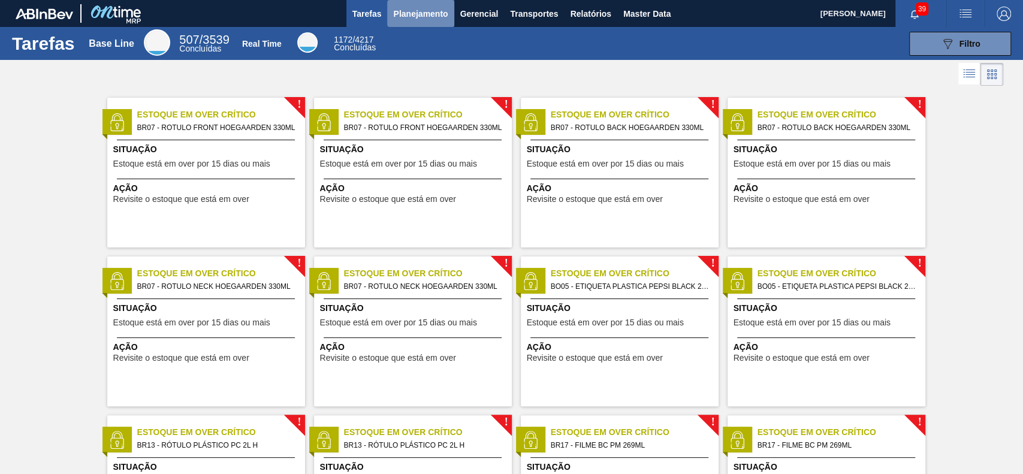
click at [403, 13] on span "Planejamento" at bounding box center [420, 14] width 55 height 14
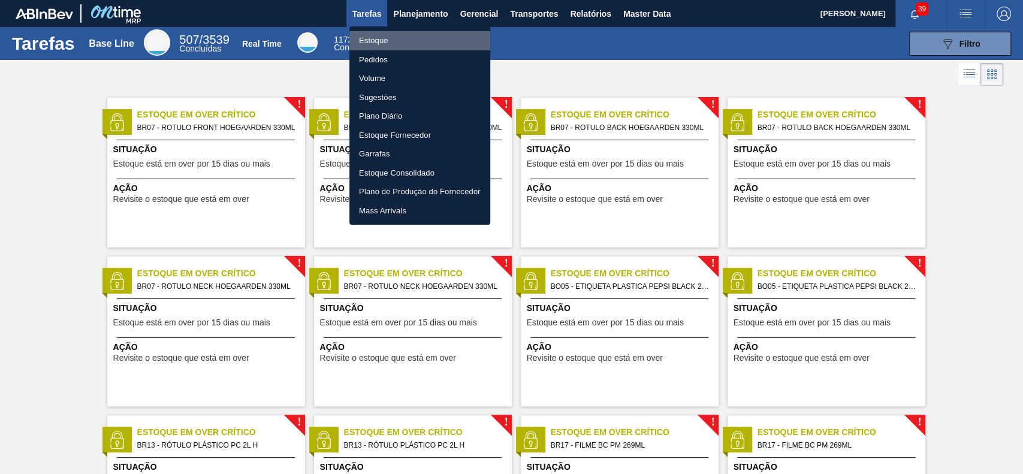
click at [398, 38] on li "Estoque" at bounding box center [419, 40] width 141 height 19
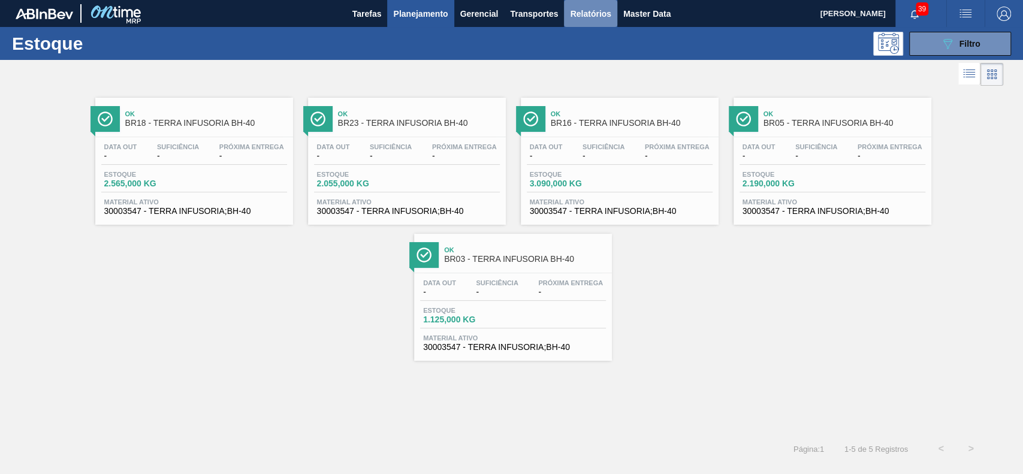
click at [593, 8] on span "Relatórios" at bounding box center [590, 14] width 41 height 14
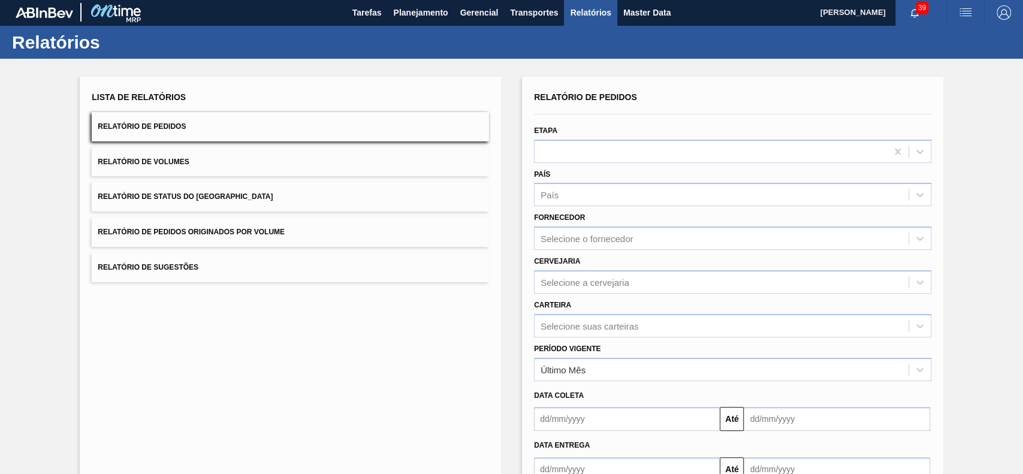
scroll to position [80, 0]
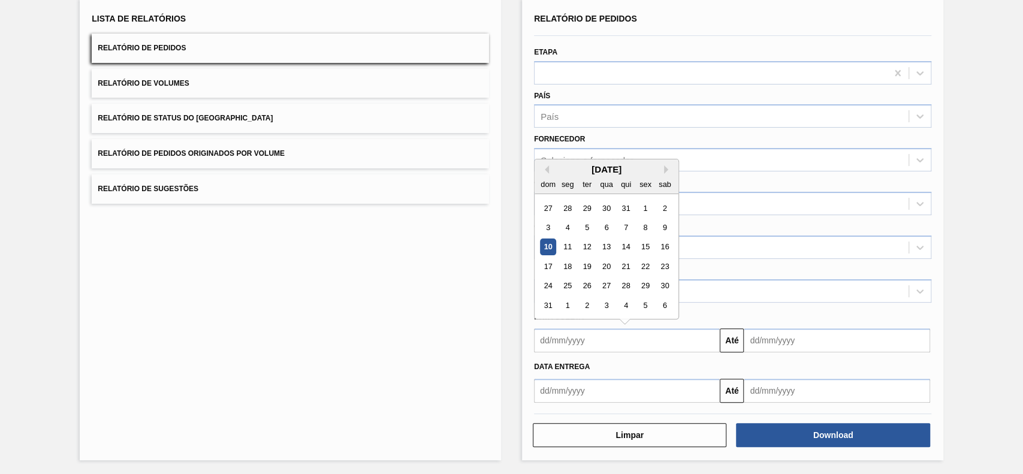
click at [643, 331] on input "text" at bounding box center [627, 340] width 186 height 24
click at [542, 165] on button "Previous Month" at bounding box center [544, 169] width 8 height 8
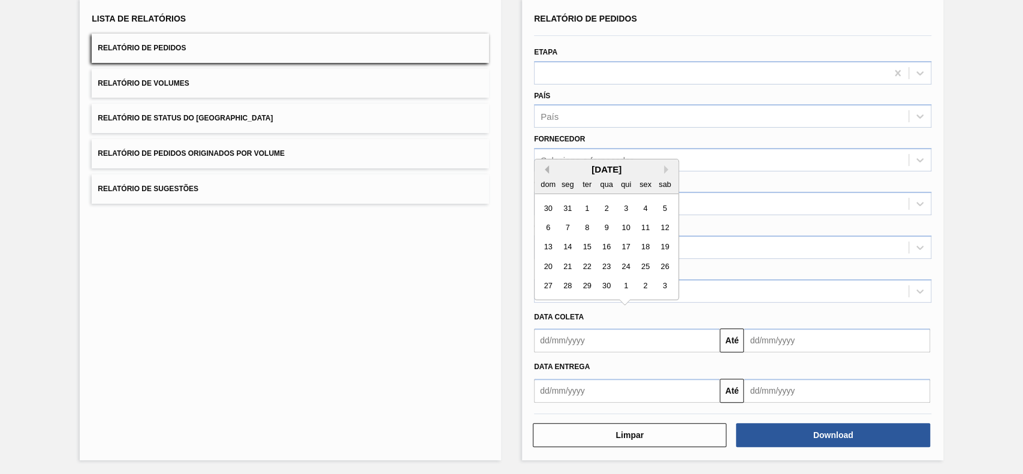
click at [542, 165] on button "Previous Month" at bounding box center [544, 169] width 8 height 8
click at [609, 208] on div "1" at bounding box center [606, 208] width 16 height 16
type input "01/01/2025"
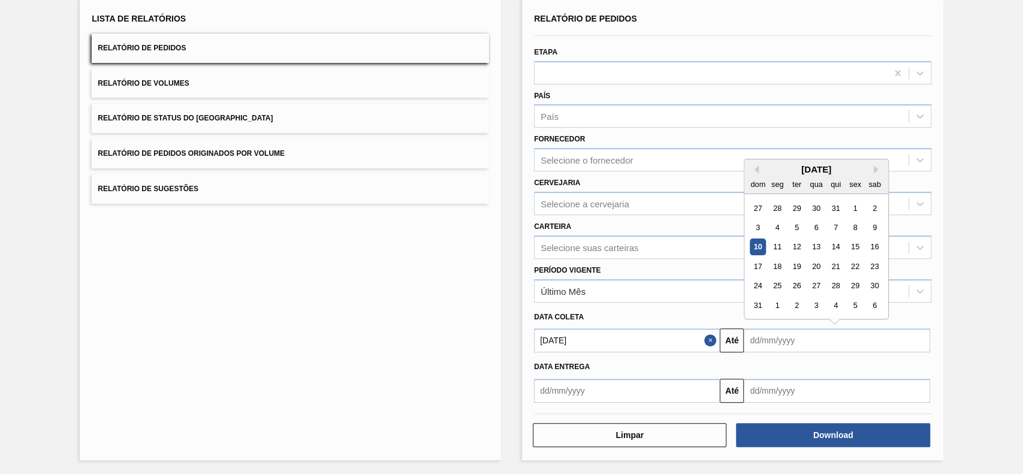
click at [791, 339] on input "text" at bounding box center [837, 340] width 186 height 24
click at [751, 169] on button "Previous Month" at bounding box center [754, 169] width 8 height 8
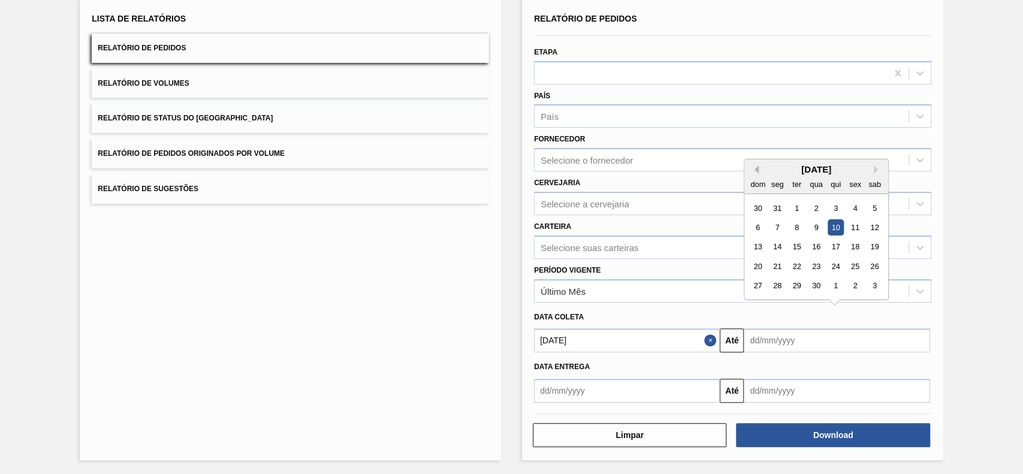
click at [751, 169] on button "Previous Month" at bounding box center [754, 169] width 8 height 8
click at [869, 290] on div "1" at bounding box center [874, 286] width 16 height 16
type input "01/03/2025"
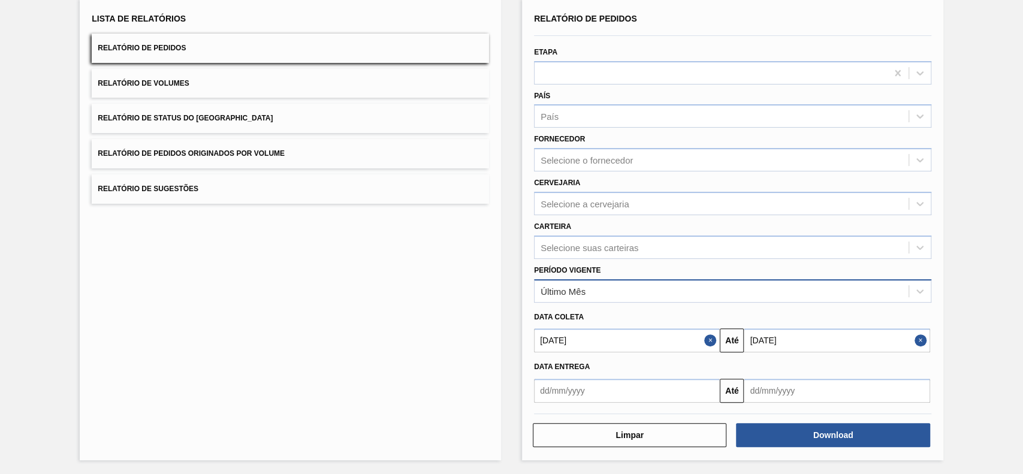
click at [642, 286] on div "Último Mês" at bounding box center [721, 290] width 374 height 17
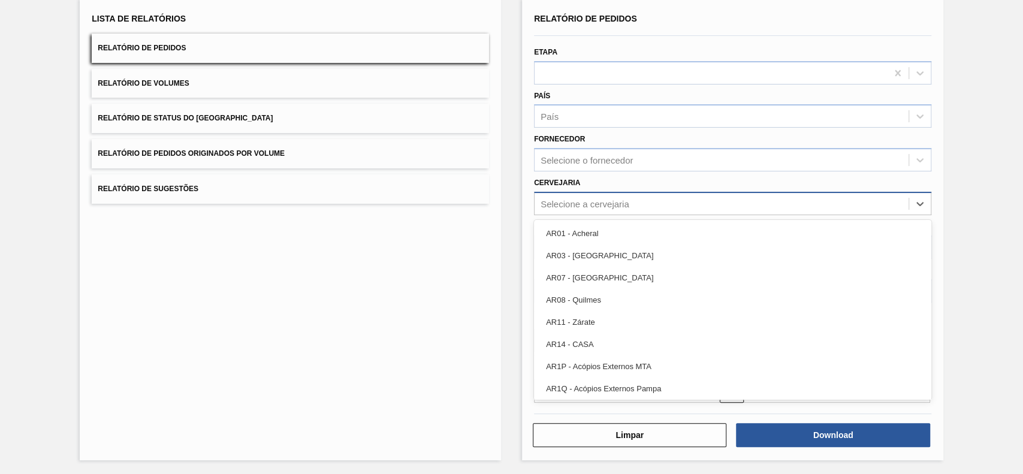
click at [600, 199] on div "Selecione a cervejaria" at bounding box center [584, 203] width 89 height 10
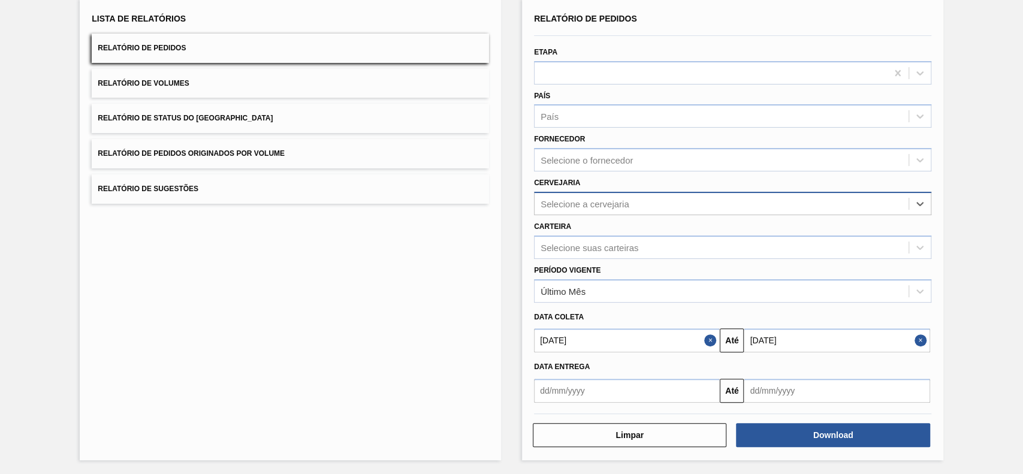
click at [600, 199] on div "Selecione a cervejaria" at bounding box center [584, 203] width 89 height 10
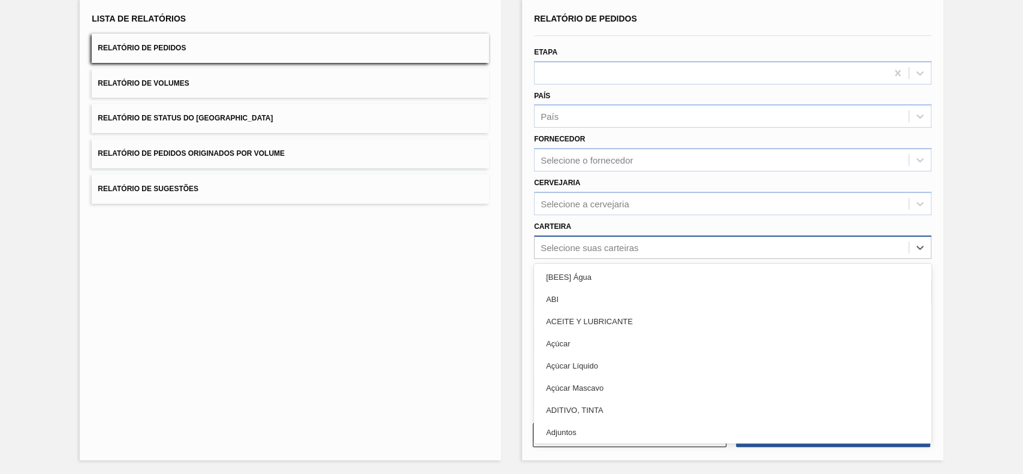
click at [582, 242] on div "Selecione suas carteiras" at bounding box center [589, 247] width 98 height 10
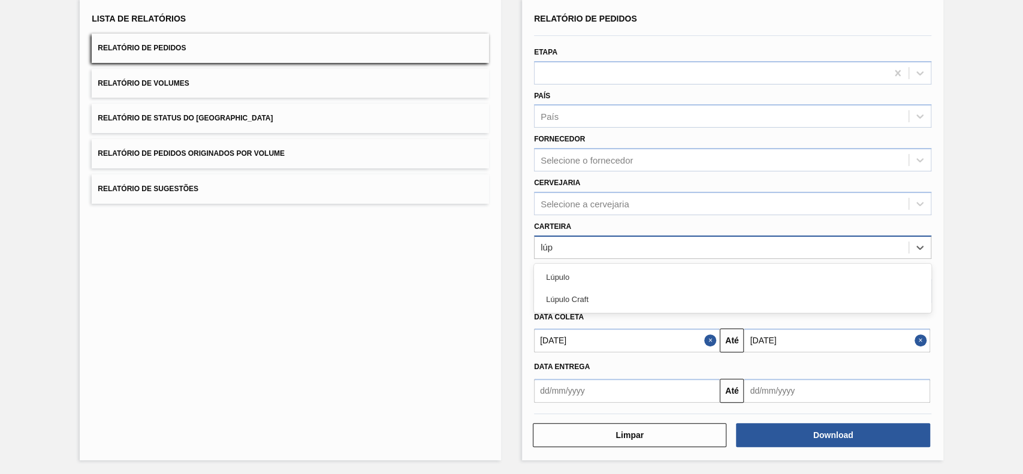
type input "lúpu"
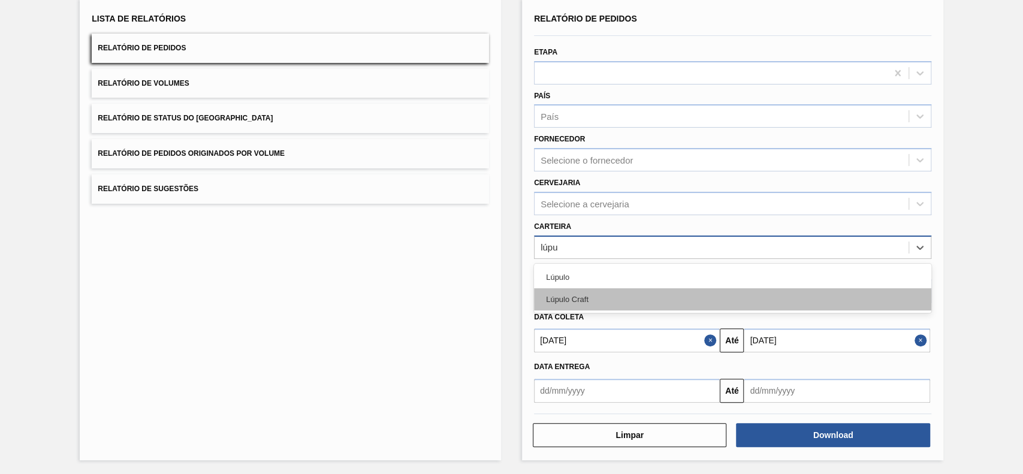
click at [579, 297] on div "Lúpulo Craft" at bounding box center [732, 299] width 397 height 22
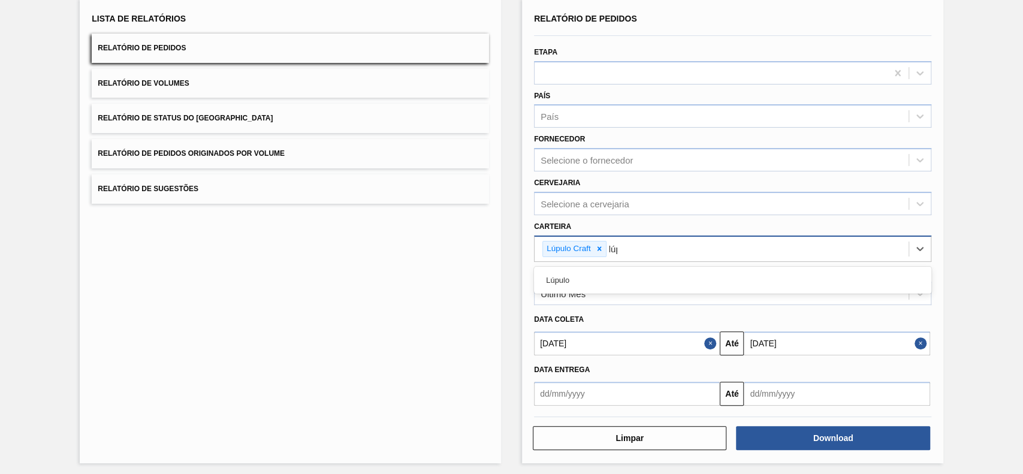
type input "lúpu"
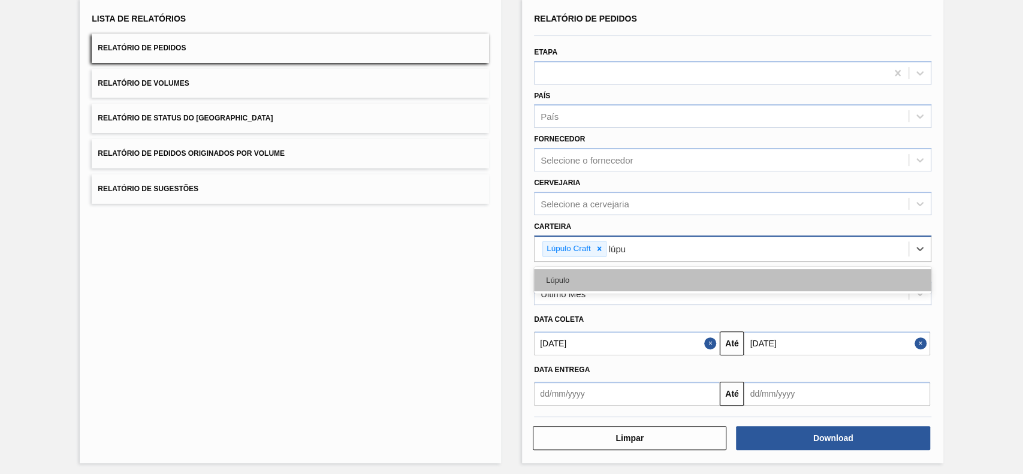
click at [594, 273] on div "Lúpulo" at bounding box center [732, 280] width 397 height 22
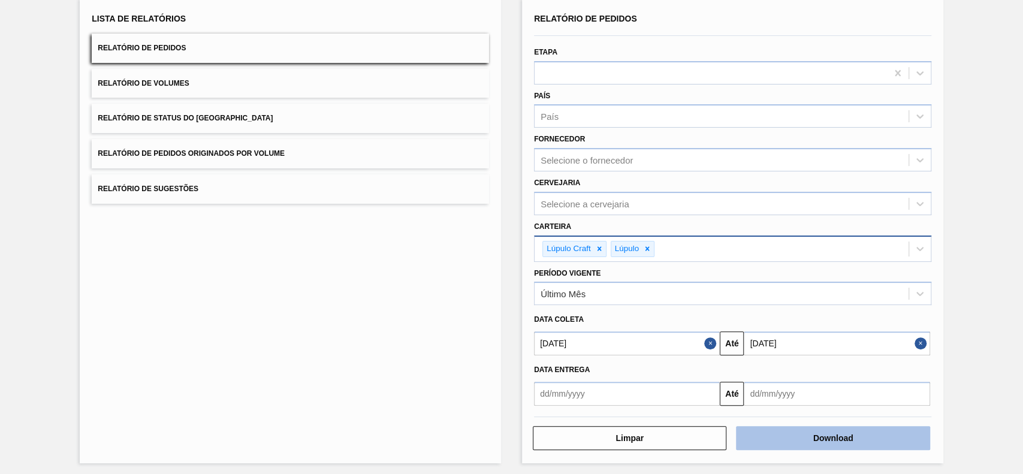
click at [858, 443] on button "Download" at bounding box center [833, 438] width 194 height 24
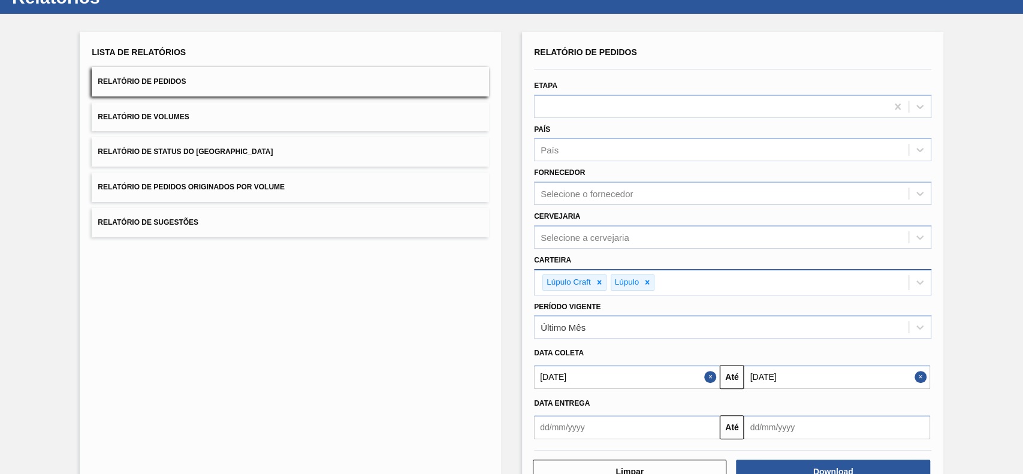
scroll to position [0, 0]
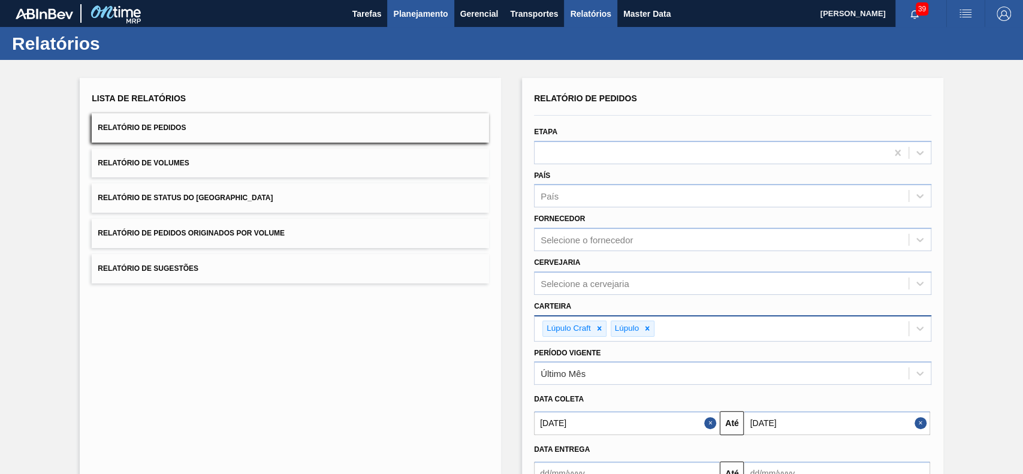
click at [414, 14] on span "Planejamento" at bounding box center [420, 14] width 55 height 14
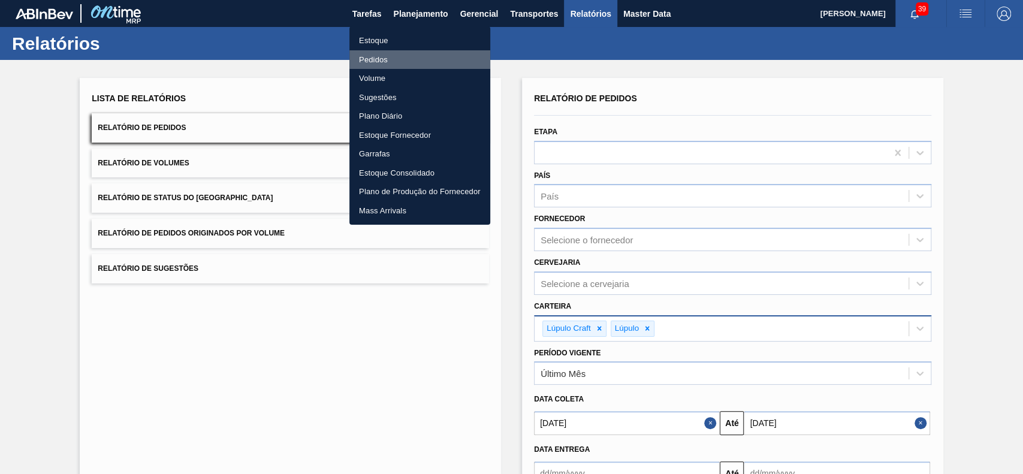
click at [383, 53] on li "Pedidos" at bounding box center [419, 59] width 141 height 19
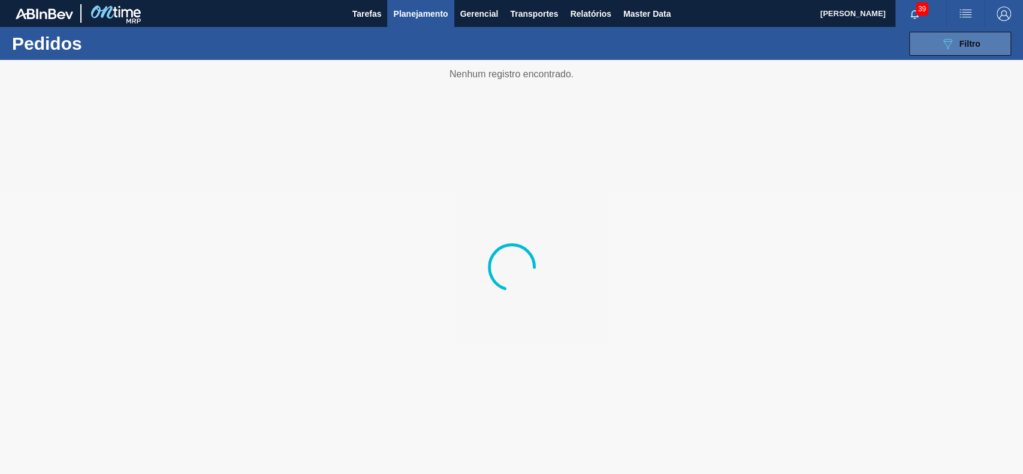
click at [959, 44] on span "Filtro" at bounding box center [969, 44] width 21 height 10
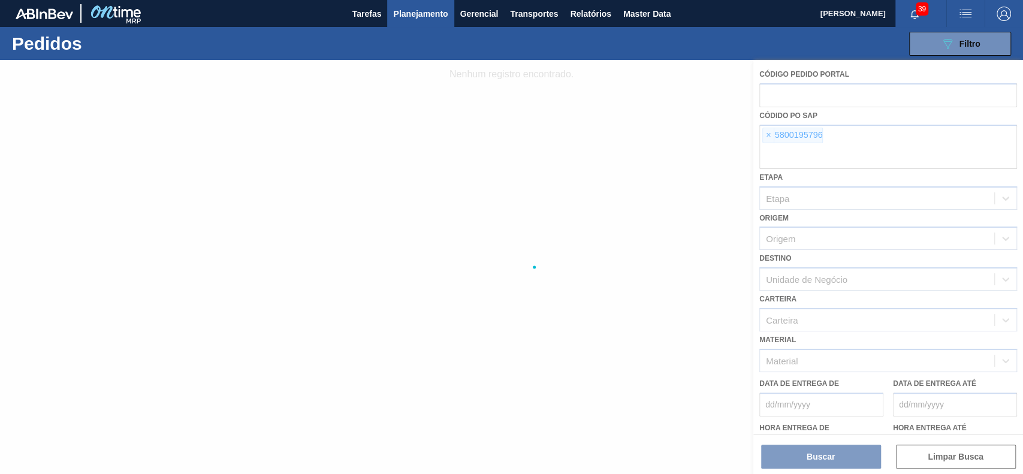
click at [767, 135] on div at bounding box center [511, 267] width 1023 height 414
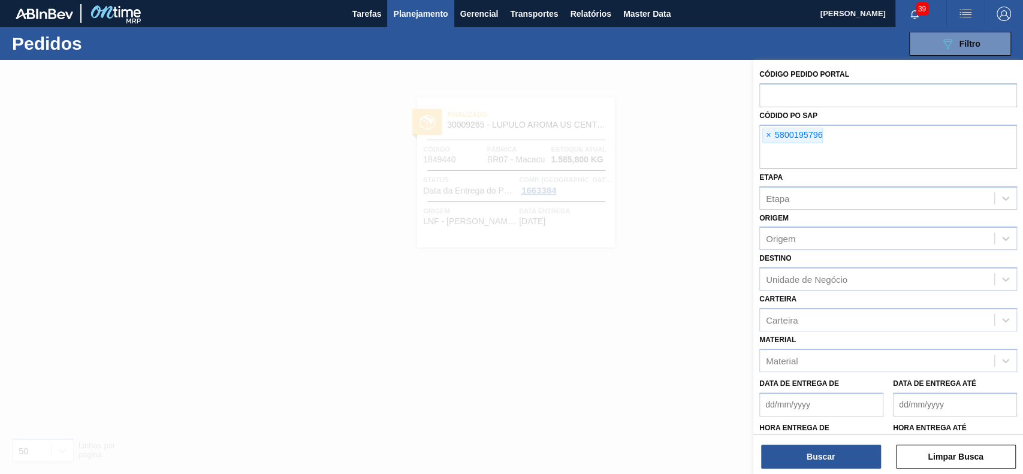
click at [767, 135] on span "×" at bounding box center [768, 135] width 11 height 14
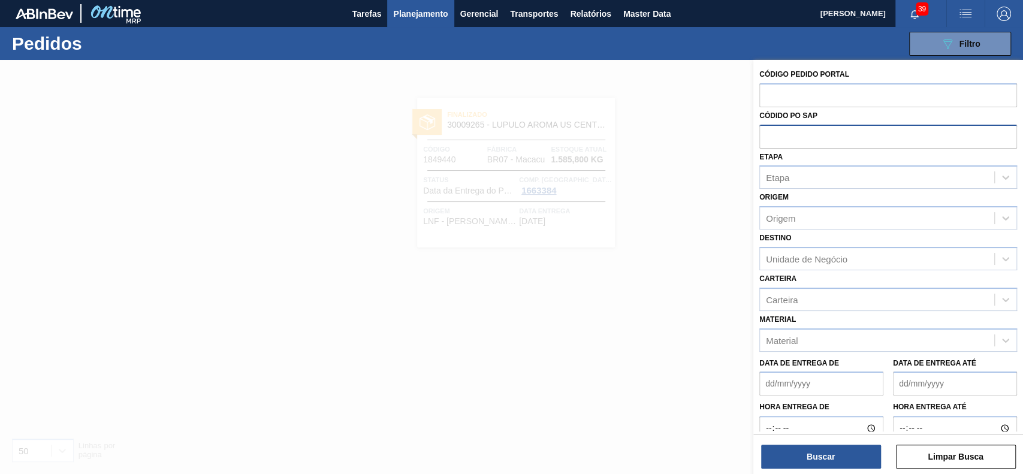
paste input "1849440"
type input "1849440"
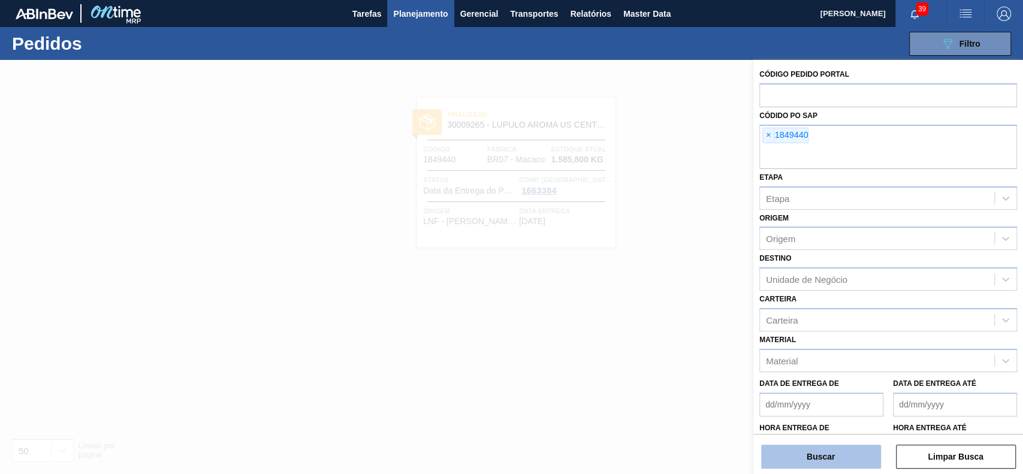
click at [774, 463] on button "Buscar" at bounding box center [821, 457] width 120 height 24
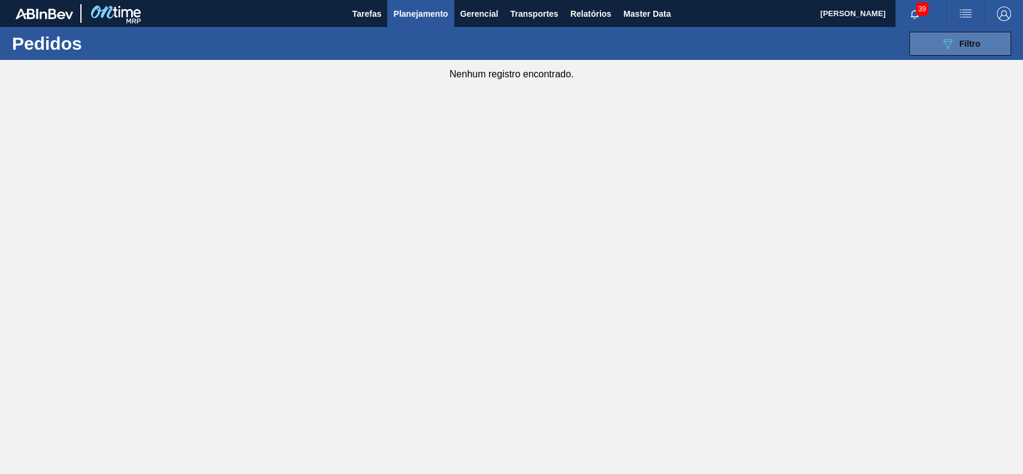
click at [914, 37] on button "089F7B8B-B2A5-4AFE-B5C0-19BA573D28AC Filtro" at bounding box center [960, 44] width 102 height 24
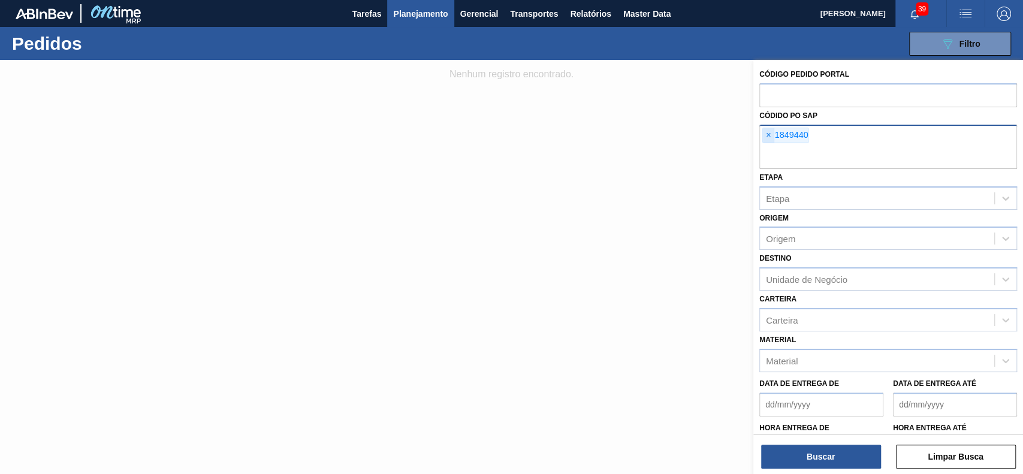
click at [767, 139] on span "×" at bounding box center [768, 135] width 11 height 14
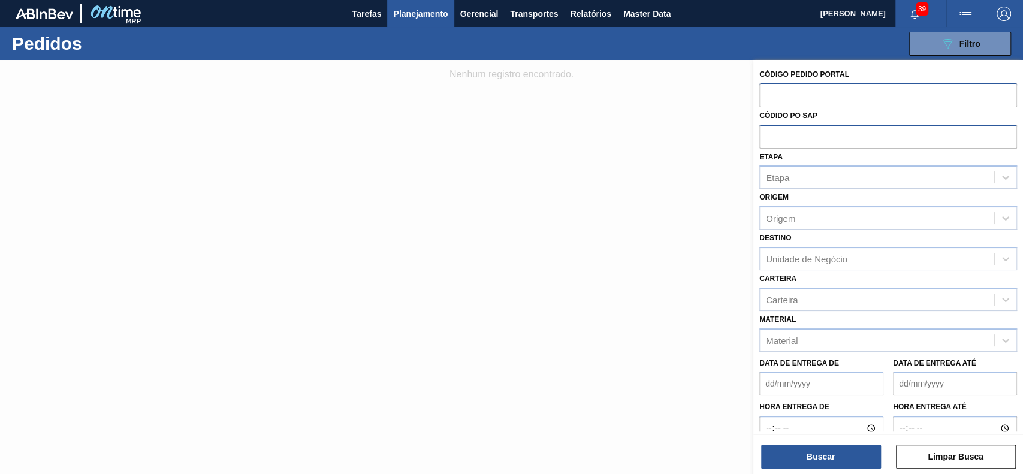
click at [791, 91] on input "text" at bounding box center [888, 94] width 258 height 23
paste input "1849440"
type input "1849440"
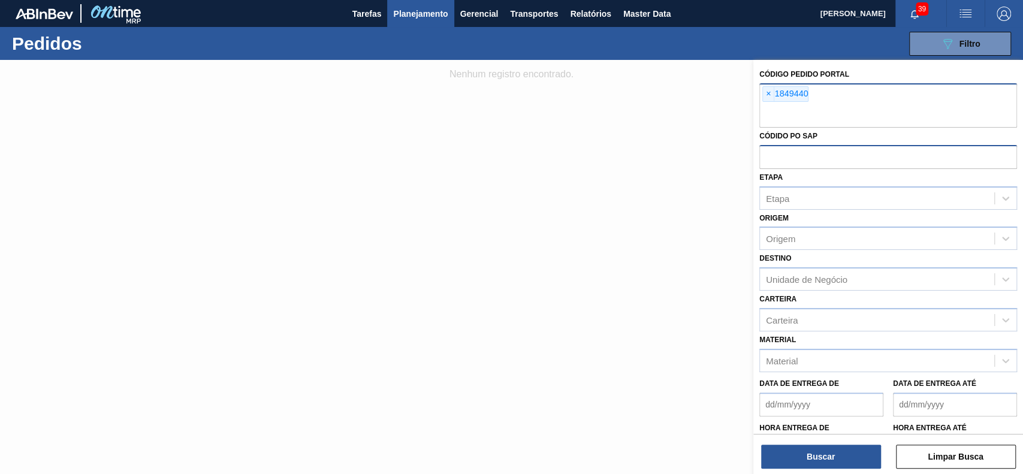
paste input "1856864"
type input "1856864"
paste input "1856863"
type input "1856863"
paste input "1856859"
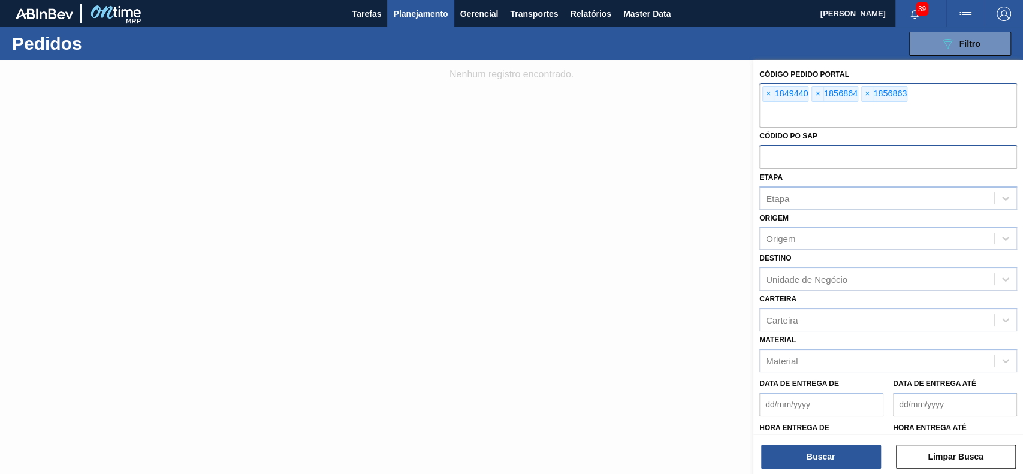
type input "1856859"
paste input "1850966"
type input "1850966"
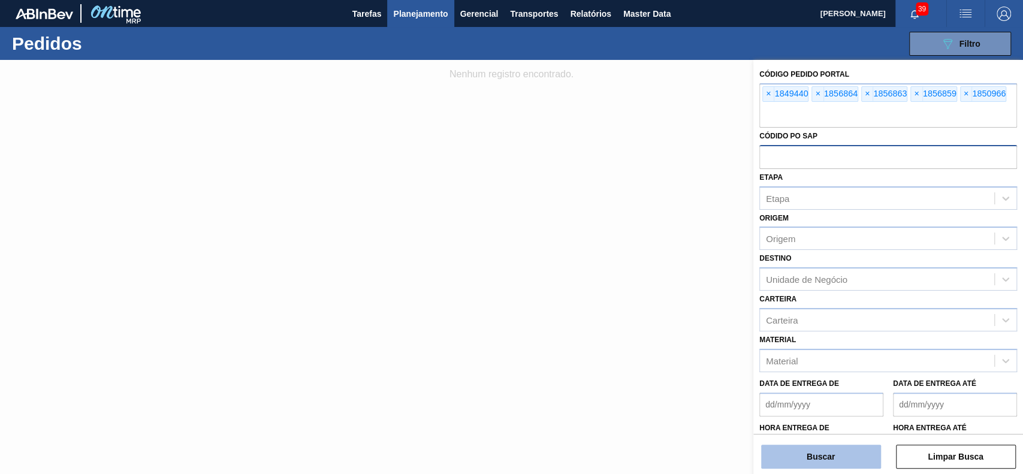
click at [807, 456] on button "Buscar" at bounding box center [821, 457] width 120 height 24
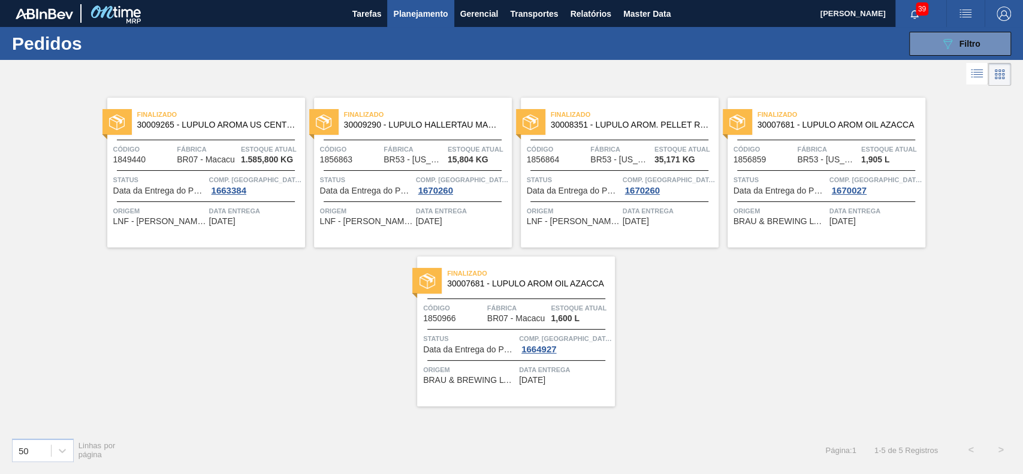
drag, startPoint x: 576, startPoint y: 147, endPoint x: 587, endPoint y: 150, distance: 11.2
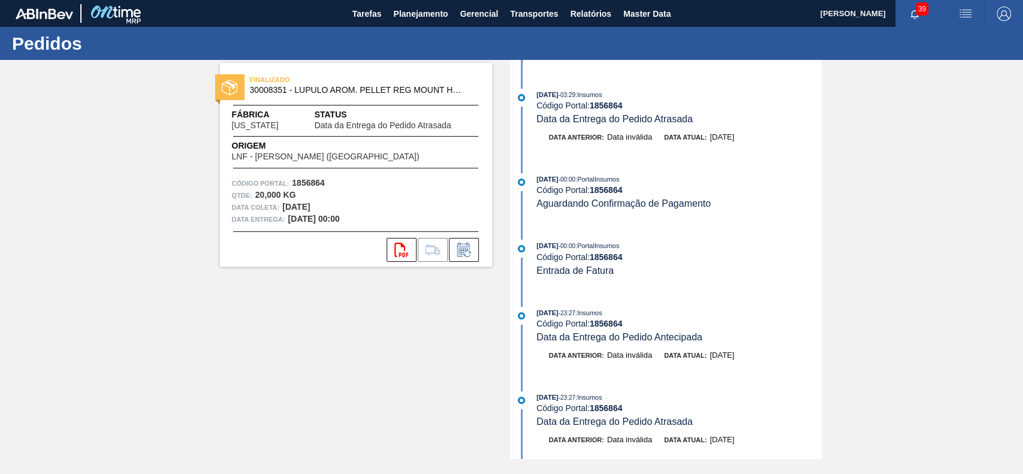
scroll to position [1231, 0]
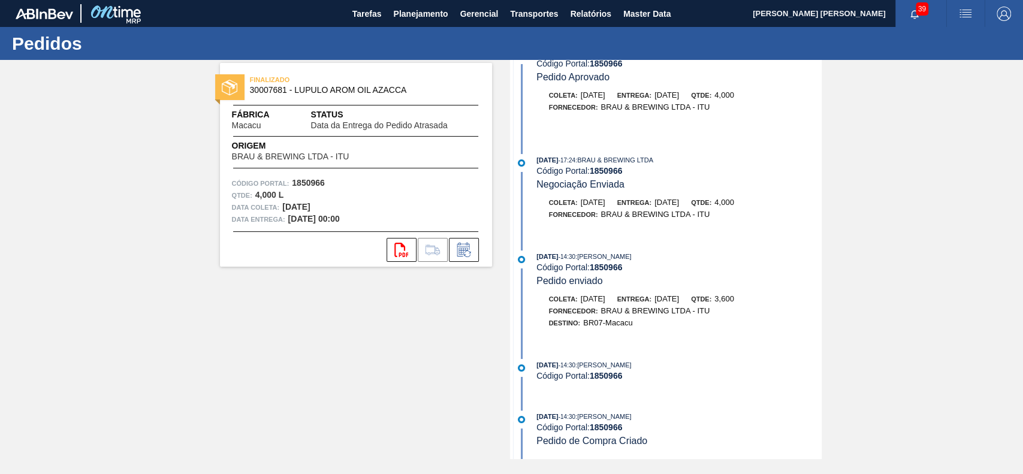
scroll to position [3446, 0]
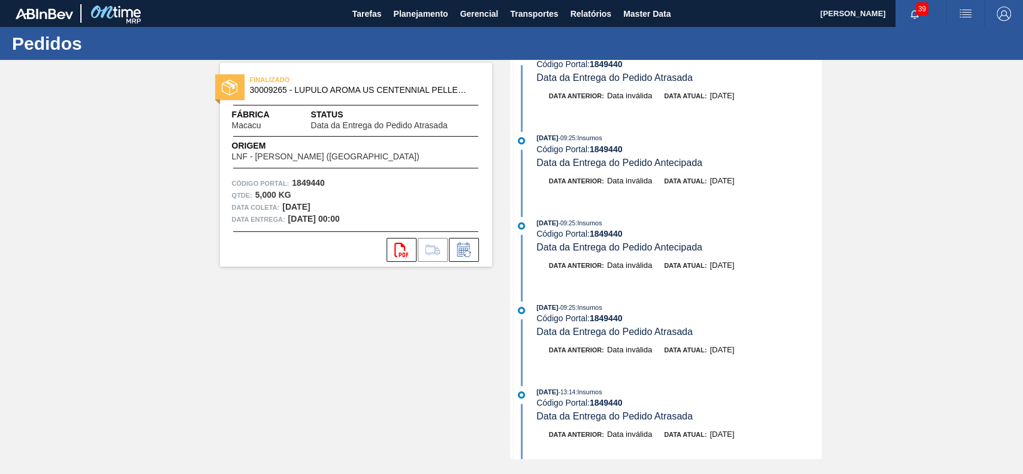
scroll to position [1597, 0]
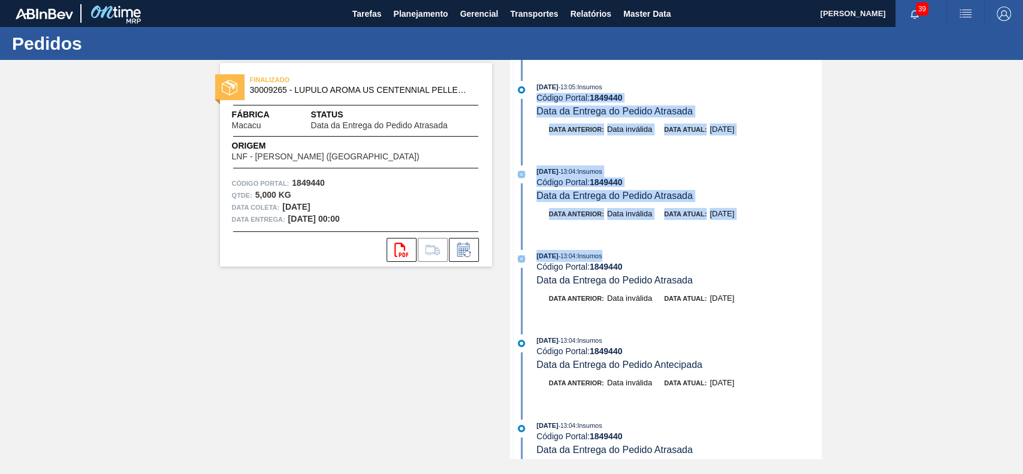
drag, startPoint x: 818, startPoint y: 114, endPoint x: 782, endPoint y: 261, distance: 151.3
click at [809, 274] on div "[DATE] 07:29 : Insumos Código Portal: 1849440 Data da Entrega do Pedido Atrasad…" at bounding box center [667, 259] width 309 height 399
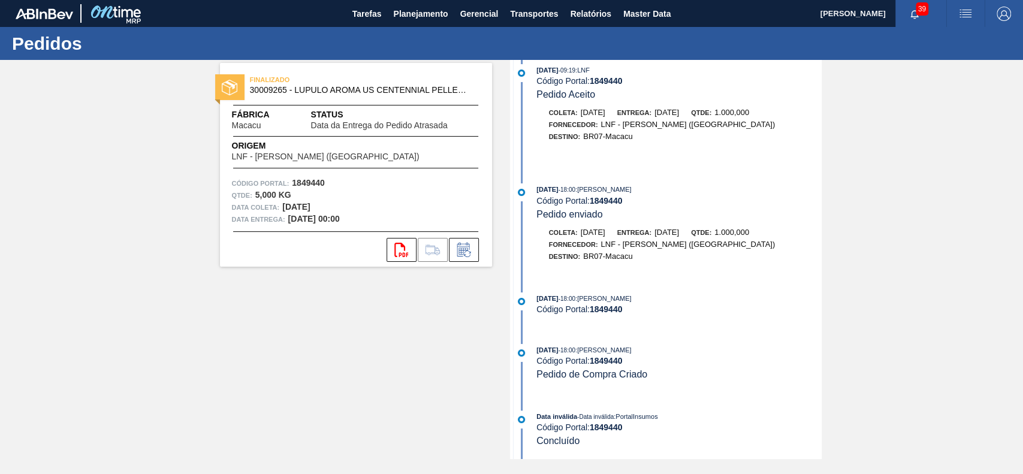
scroll to position [13225, 0]
click at [732, 295] on div "[DATE] 18:00 : [PERSON_NAME]" at bounding box center [678, 298] width 285 height 12
click at [644, 230] on span "Entrega:" at bounding box center [634, 232] width 34 height 7
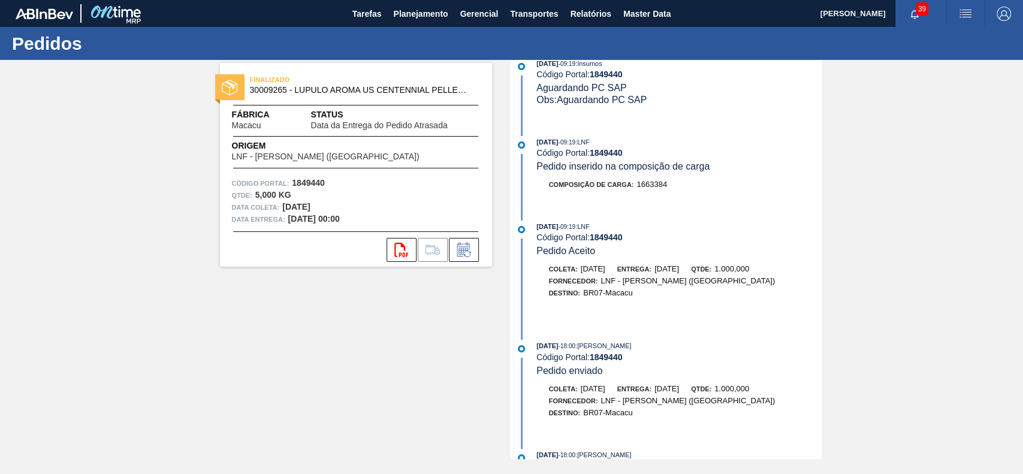
click at [870, 328] on div "FINALIZADO 30009265 - LUPULO AROMA US CENTENNIAL PELLET T90 Fábrica Macacu Stat…" at bounding box center [511, 259] width 1023 height 399
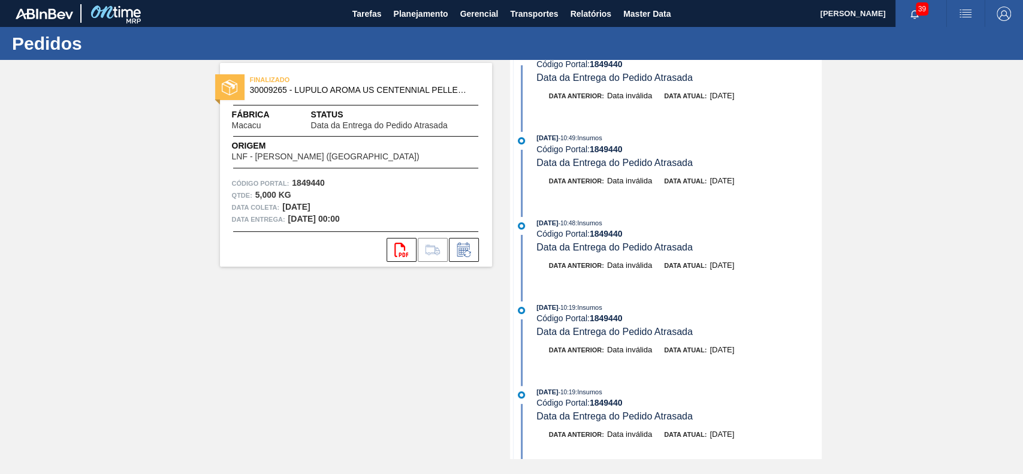
scroll to position [6754, 0]
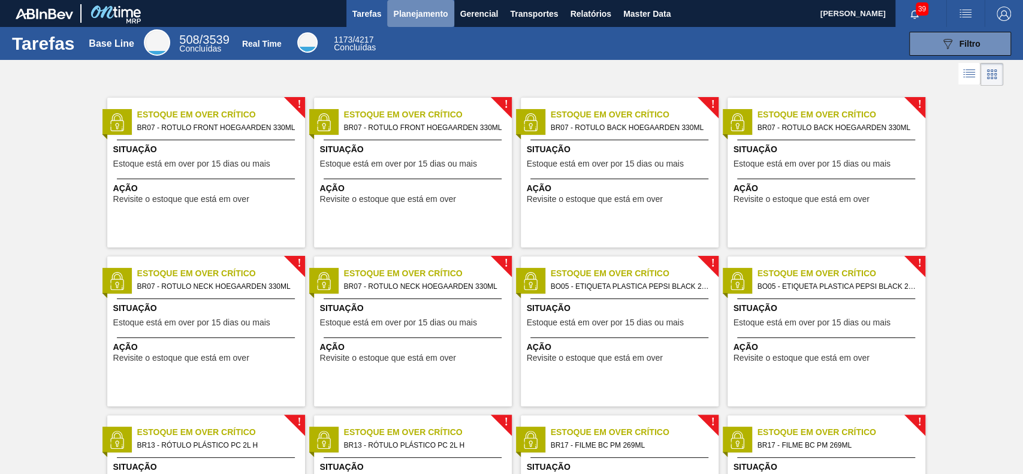
click at [412, 12] on span "Planejamento" at bounding box center [420, 14] width 55 height 14
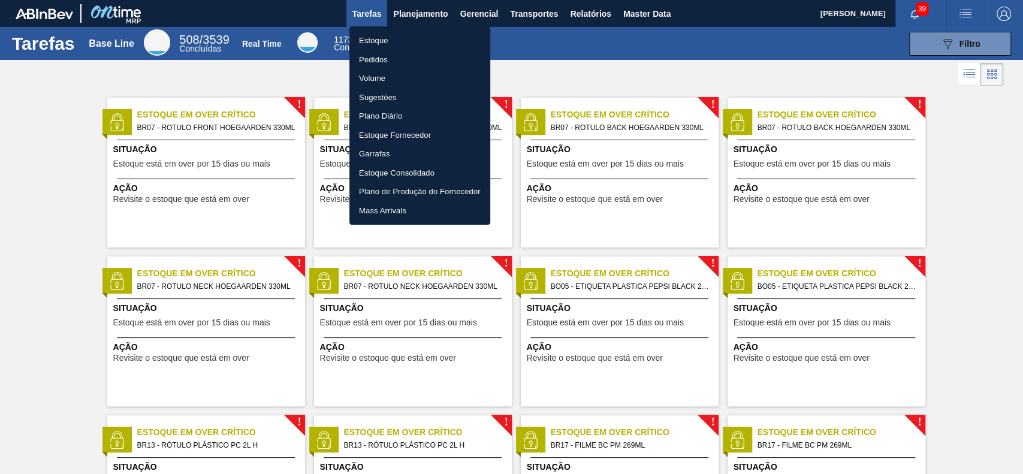
click at [394, 37] on li "Estoque" at bounding box center [419, 40] width 141 height 19
